Goal: Task Accomplishment & Management: Use online tool/utility

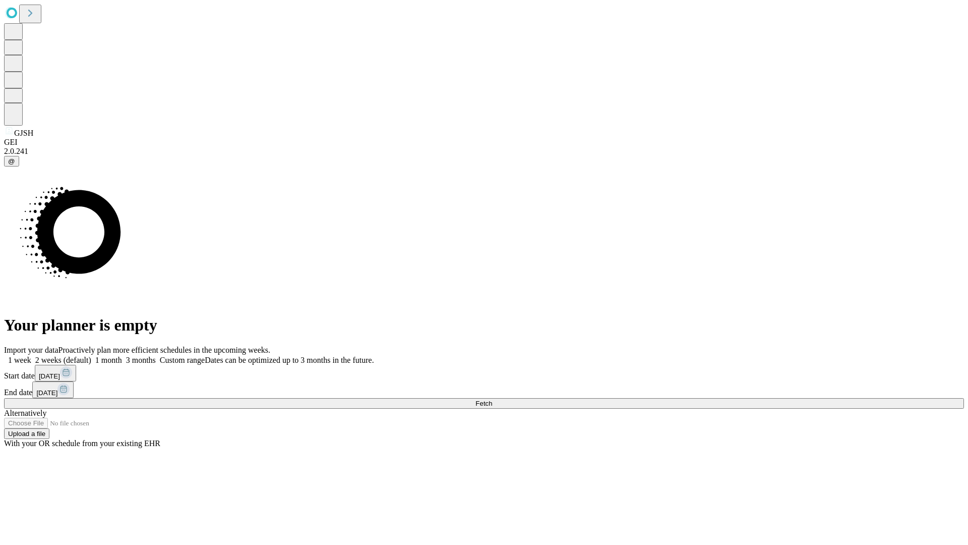
click at [492, 399] on span "Fetch" at bounding box center [484, 403] width 17 height 8
